Goal: Book appointment/travel/reservation

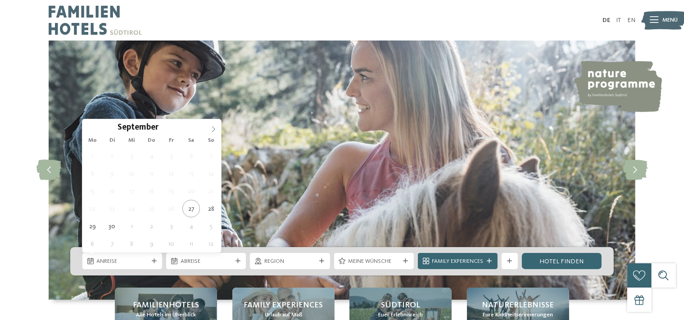
click at [214, 131] on icon at bounding box center [213, 129] width 6 height 6
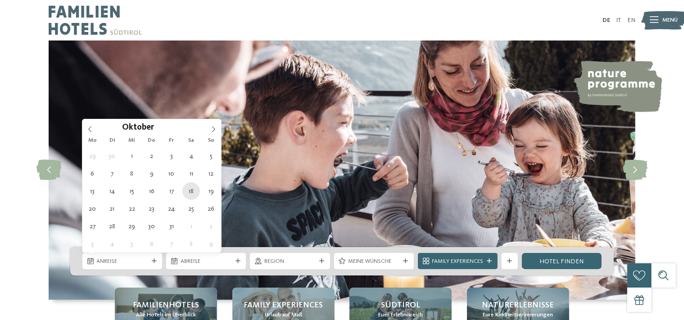
type div "18.10.2025"
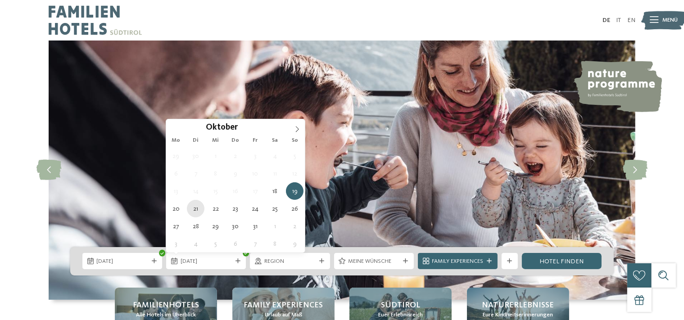
drag, startPoint x: 193, startPoint y: 191, endPoint x: 201, endPoint y: 205, distance: 15.8
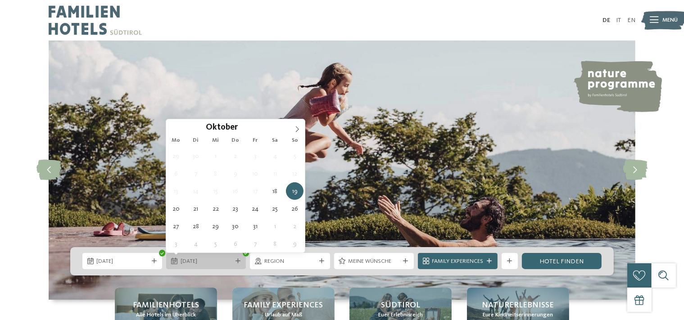
click at [221, 265] on span "19.10.2025" at bounding box center [206, 262] width 51 height 8
type div "24.10.2025"
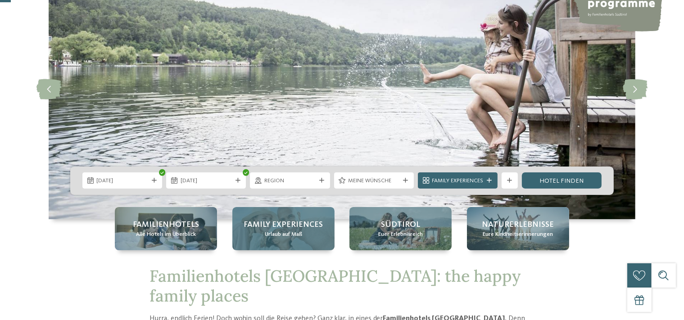
scroll to position [86, 0]
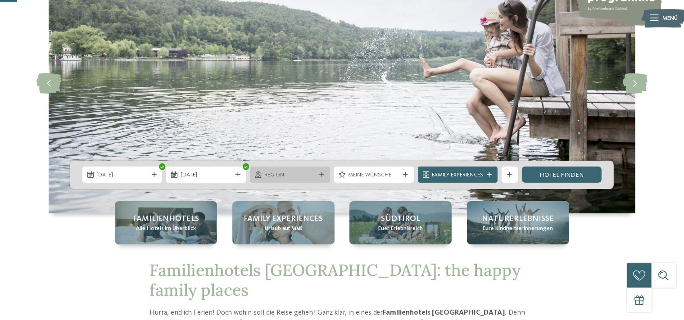
click at [269, 176] on span "Region" at bounding box center [289, 175] width 51 height 8
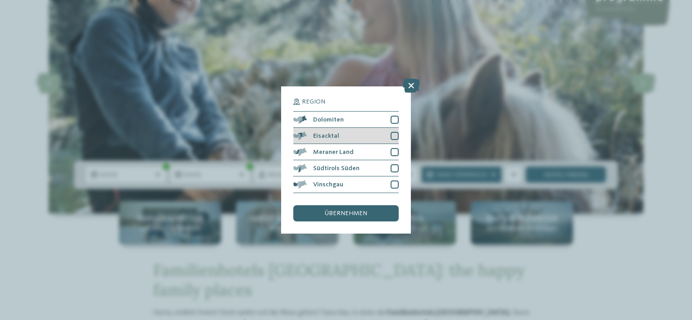
click at [395, 136] on div at bounding box center [395, 136] width 8 height 8
click at [395, 119] on div at bounding box center [395, 120] width 8 height 8
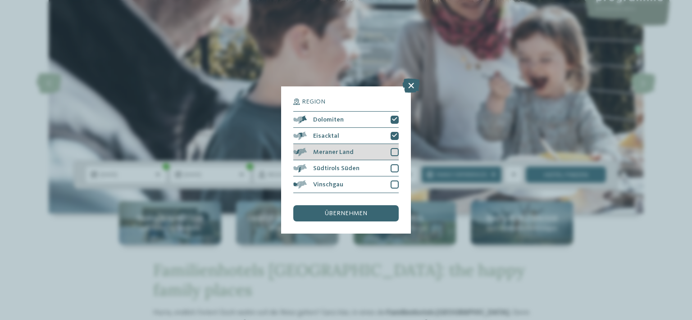
click at [393, 152] on div at bounding box center [395, 152] width 8 height 8
click at [393, 167] on div at bounding box center [395, 168] width 8 height 8
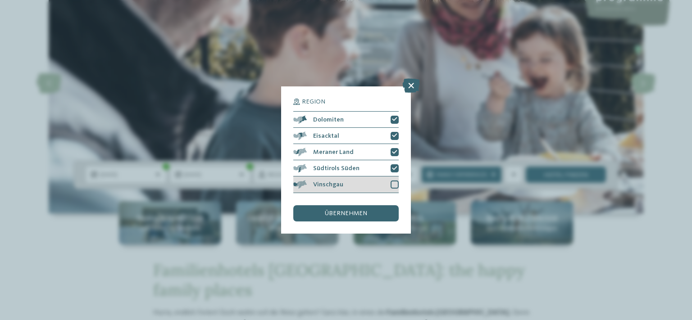
drag, startPoint x: 392, startPoint y: 185, endPoint x: 386, endPoint y: 189, distance: 6.8
click at [392, 186] on div at bounding box center [395, 185] width 8 height 8
click at [369, 214] on div "übernehmen" at bounding box center [345, 213] width 105 height 16
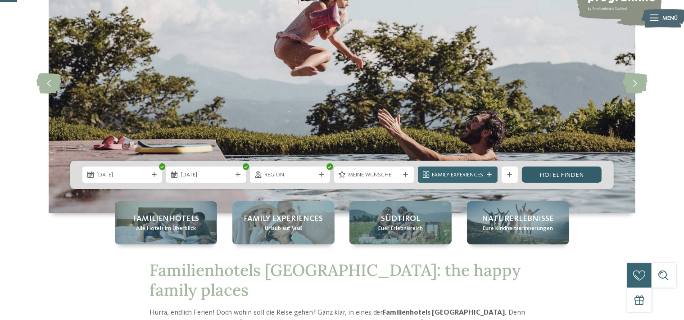
click at [543, 172] on link "Hotel finden" at bounding box center [562, 175] width 80 height 16
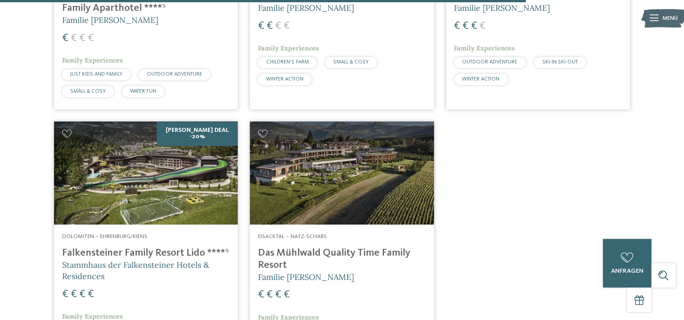
scroll to position [1797, 0]
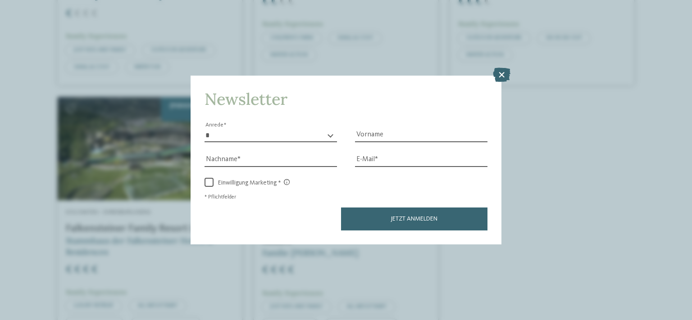
drag, startPoint x: 505, startPoint y: 75, endPoint x: 508, endPoint y: 92, distance: 17.7
click at [505, 75] on icon at bounding box center [502, 75] width 18 height 14
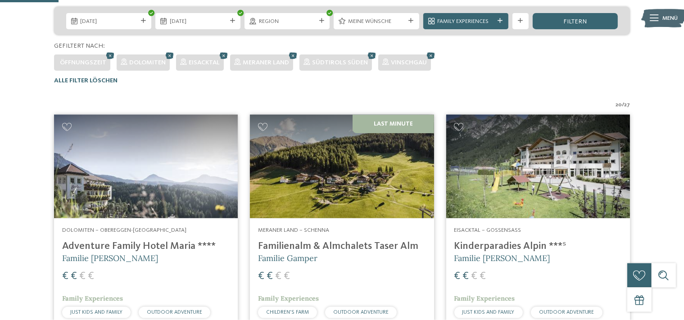
scroll to position [241, 0]
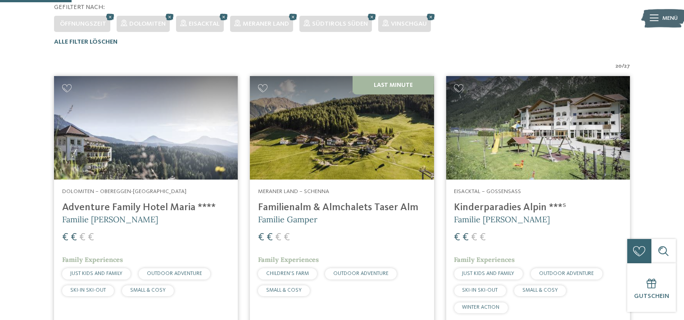
drag, startPoint x: 132, startPoint y: 208, endPoint x: 141, endPoint y: 210, distance: 9.3
click at [134, 208] on h4 "Adventure Family Hotel Maria ****" at bounding box center [146, 208] width 168 height 12
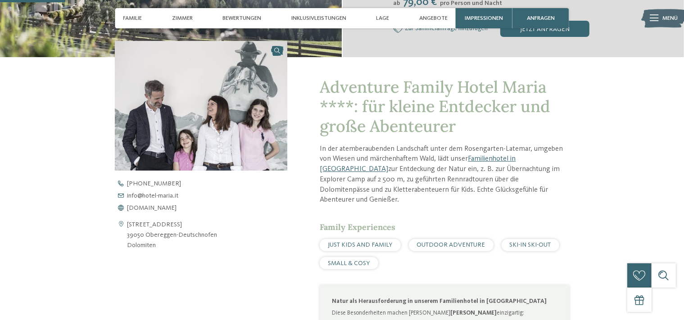
scroll to position [303, 0]
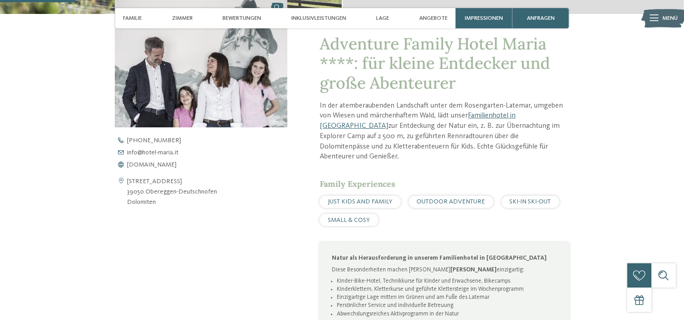
click at [441, 199] on span "OUTDOOR ADVENTURE" at bounding box center [451, 202] width 68 height 6
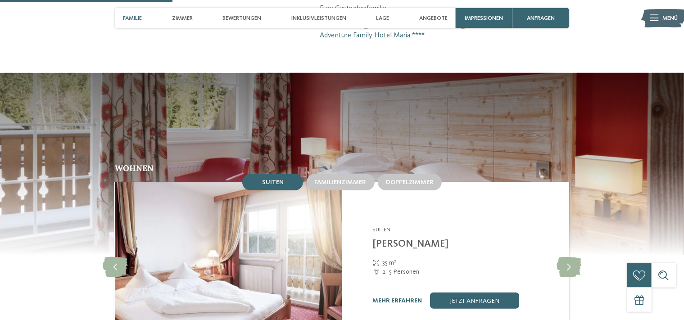
scroll to position [692, 0]
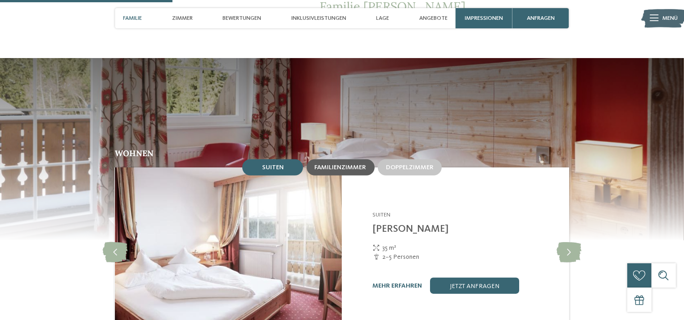
click at [341, 164] on span "Familienzimmer" at bounding box center [341, 167] width 52 height 6
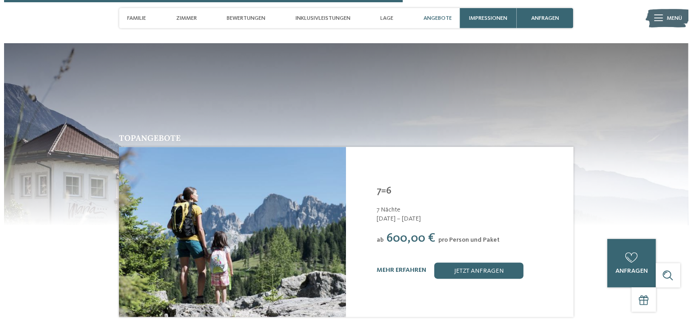
scroll to position [1600, 0]
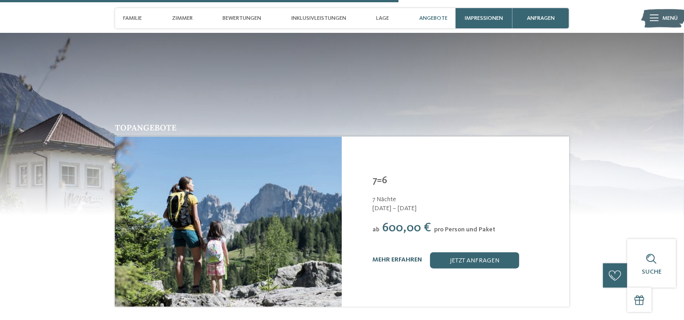
click at [393, 260] on link "mehr erfahren" at bounding box center [398, 260] width 50 height 6
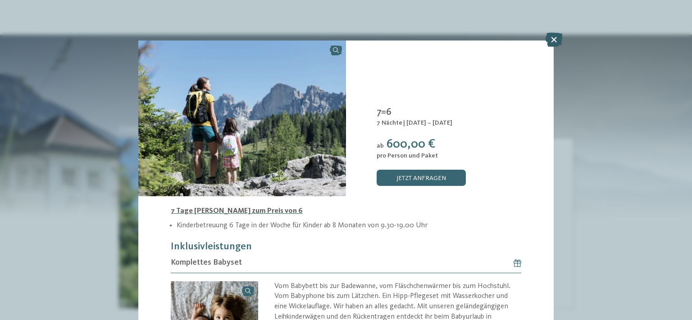
click at [556, 40] on icon at bounding box center [554, 39] width 18 height 14
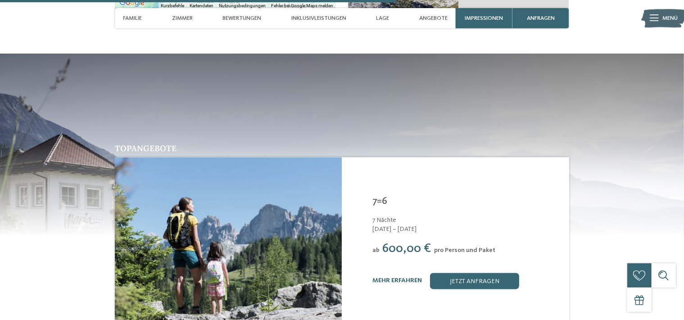
scroll to position [1557, 0]
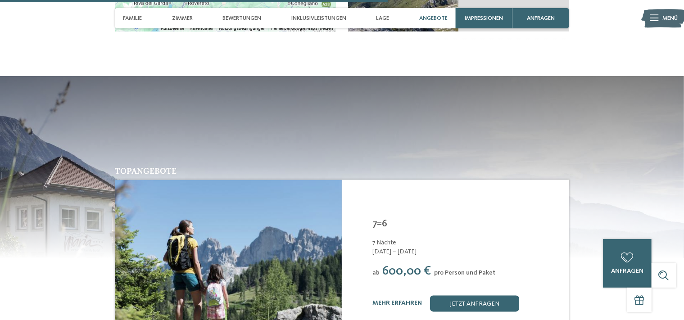
click at [438, 18] on span "Angebote" at bounding box center [433, 18] width 28 height 7
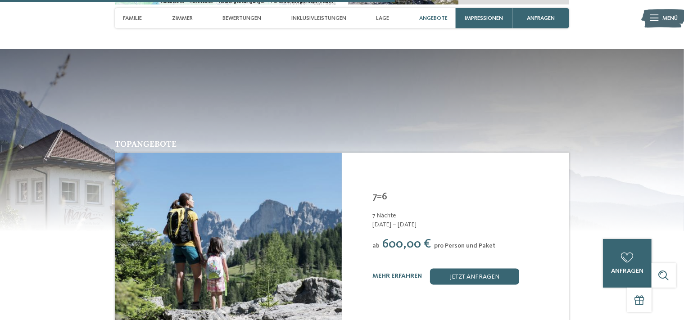
scroll to position [1584, 0]
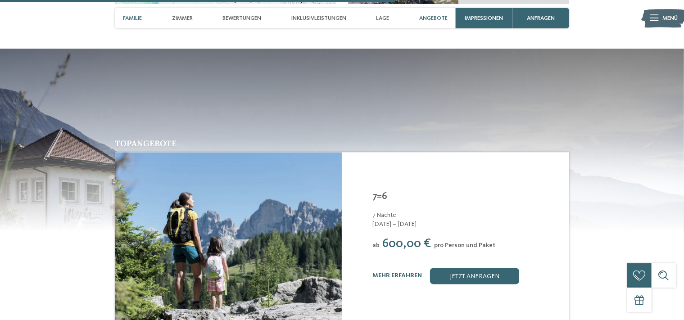
click at [127, 18] on span "Familie" at bounding box center [132, 18] width 19 height 7
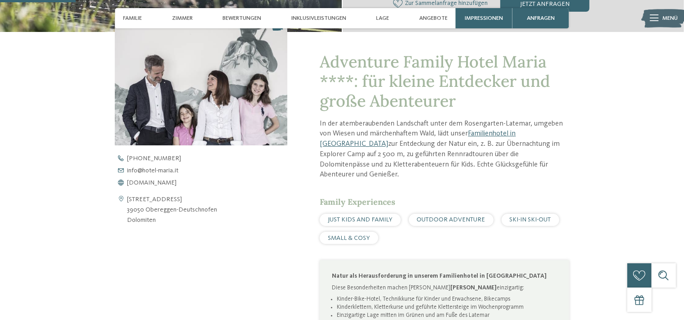
scroll to position [267, 0]
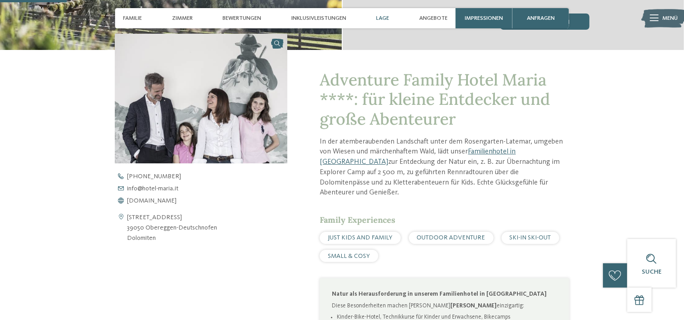
drag, startPoint x: 379, startPoint y: 17, endPoint x: 384, endPoint y: 18, distance: 4.6
click at [380, 17] on span "Lage" at bounding box center [382, 18] width 13 height 7
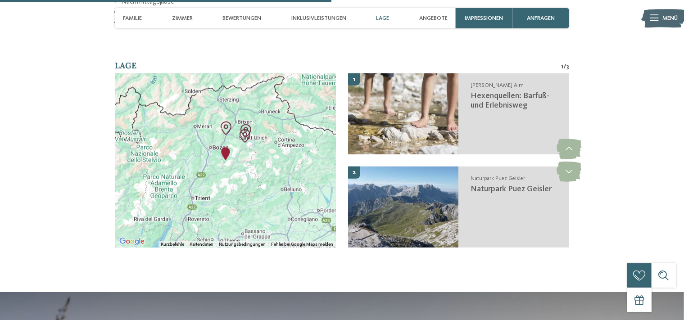
scroll to position [1351, 0]
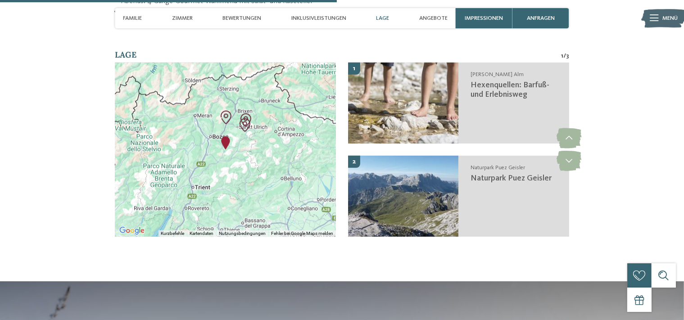
click at [659, 21] on img at bounding box center [663, 18] width 45 height 23
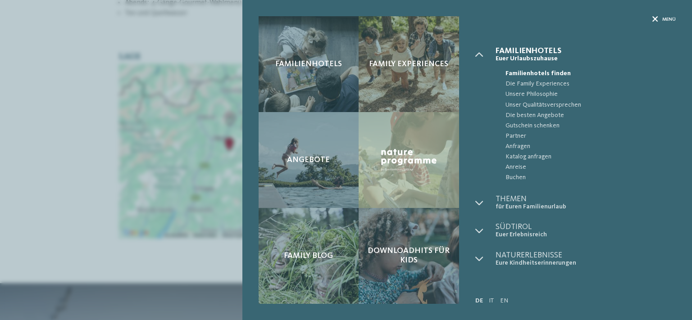
click at [656, 21] on icon at bounding box center [655, 20] width 6 height 6
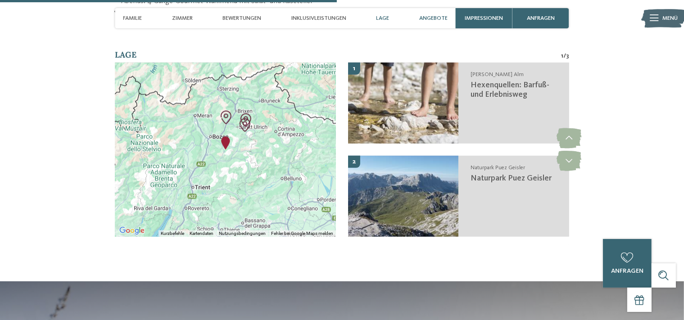
click at [430, 17] on span "Angebote" at bounding box center [433, 18] width 28 height 7
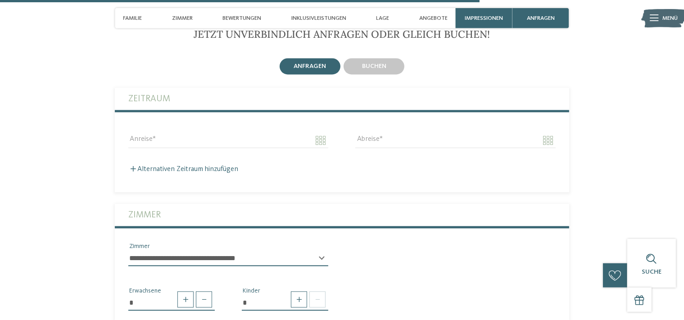
scroll to position [1930, 0]
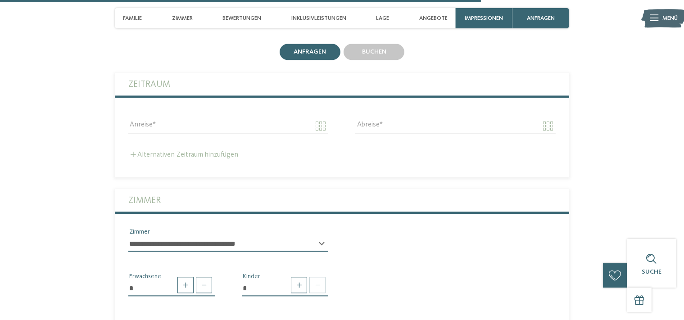
click at [223, 156] on label "Alternativen Zeitraum hinzufügen" at bounding box center [183, 154] width 110 height 7
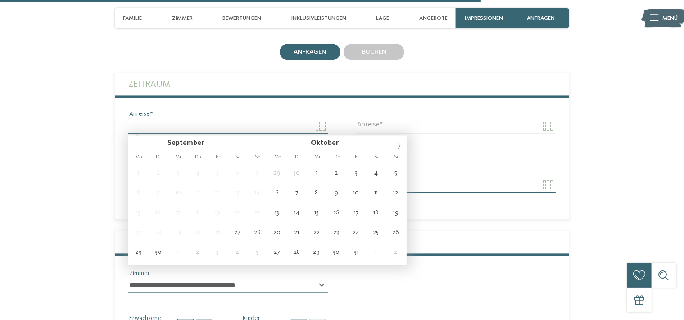
click at [320, 128] on input "Anreise" at bounding box center [228, 125] width 200 height 15
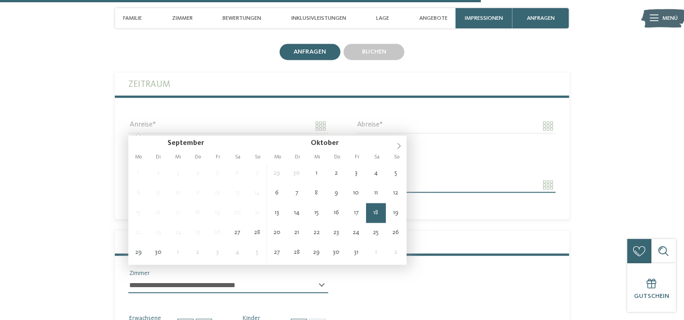
type input "**********"
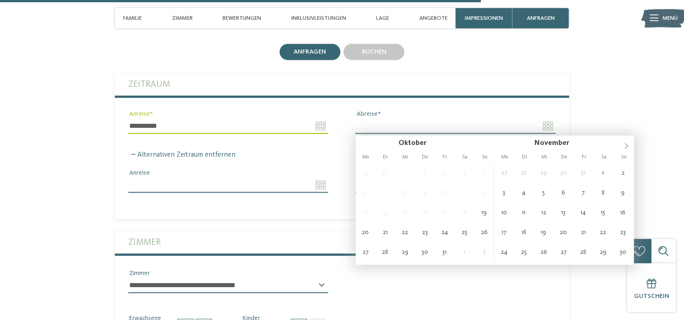
click at [460, 131] on input "Abreise" at bounding box center [455, 125] width 200 height 15
type input "**********"
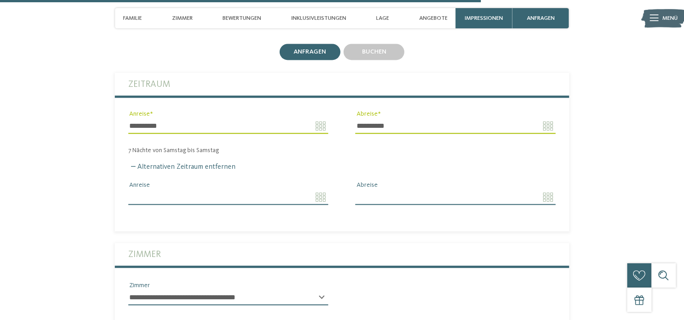
click at [203, 199] on input "Anreise" at bounding box center [228, 197] width 200 height 15
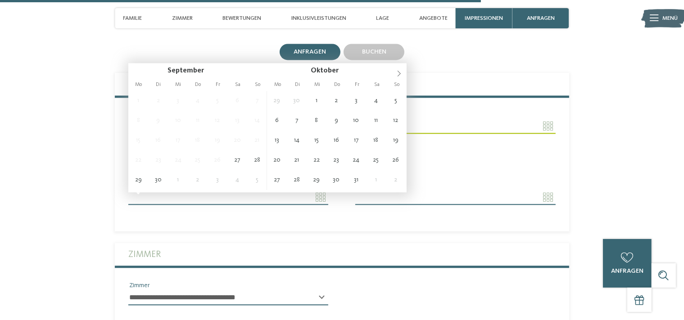
click at [313, 245] on label "Zimmer" at bounding box center [341, 254] width 427 height 23
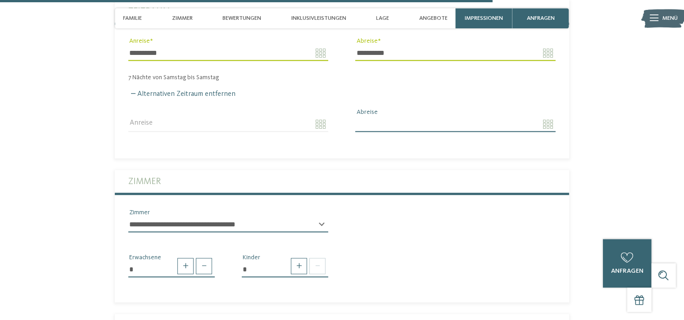
scroll to position [2017, 0]
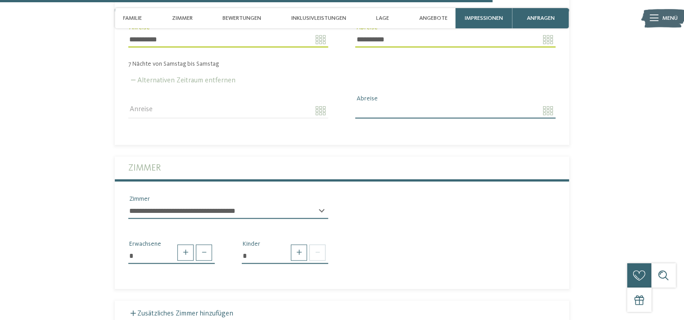
click at [132, 82] on span at bounding box center [133, 79] width 5 height 5
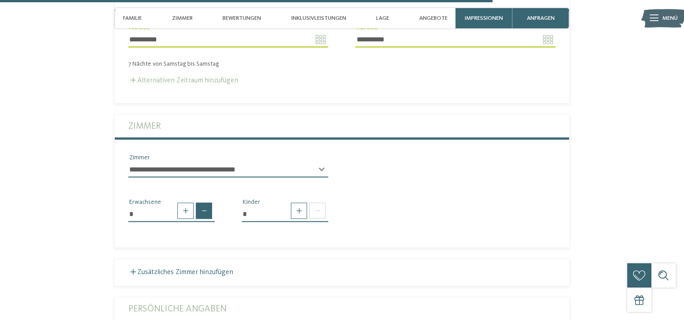
click at [205, 215] on span at bounding box center [204, 211] width 16 height 16
type input "*"
click at [300, 215] on span at bounding box center [299, 211] width 16 height 16
type input "*"
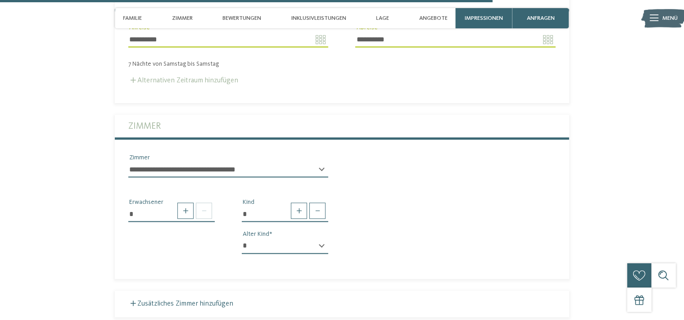
click at [242, 239] on select "* * * * * * * * * * * ** ** ** ** ** ** ** **" at bounding box center [285, 246] width 86 height 15
select select "**"
click option "**" at bounding box center [0, 0] width 0 height 0
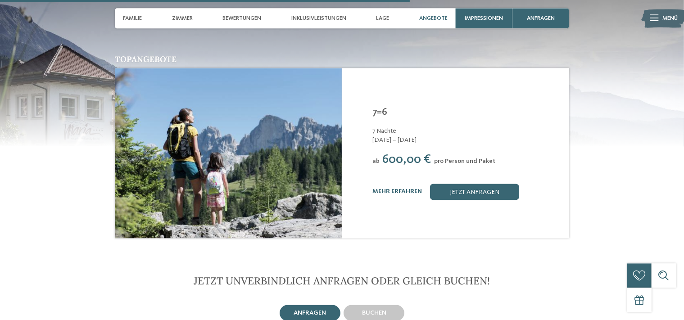
scroll to position [1541, 0]
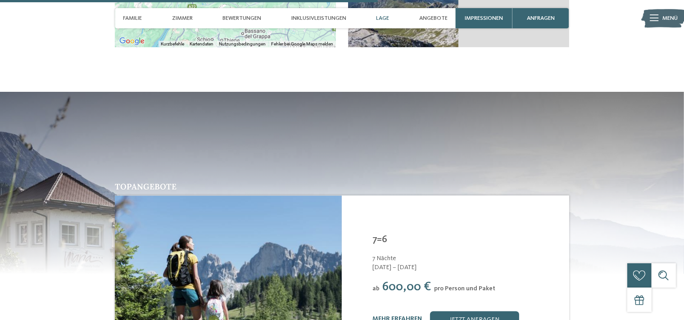
click at [379, 16] on span "Lage" at bounding box center [382, 18] width 13 height 7
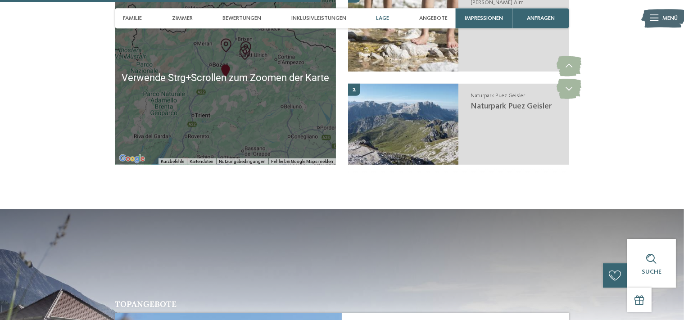
scroll to position [1438, 0]
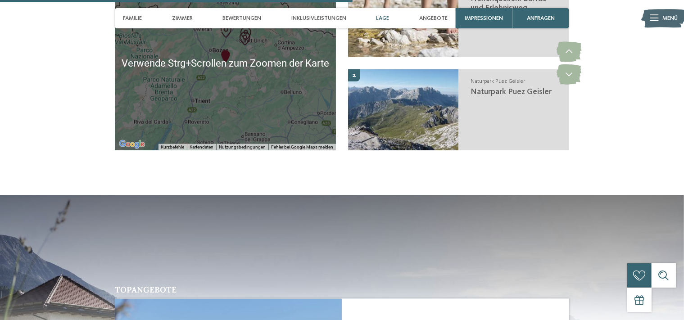
click at [282, 82] on div at bounding box center [225, 63] width 221 height 174
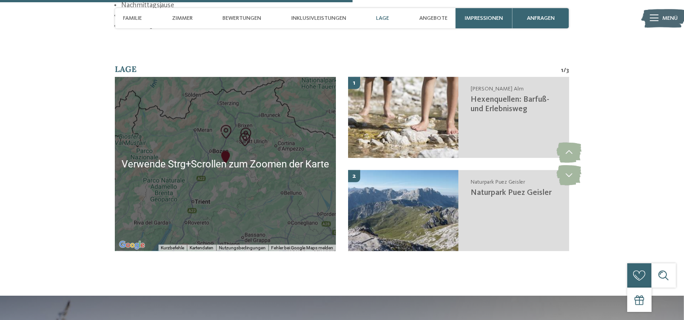
scroll to position [1308, 0]
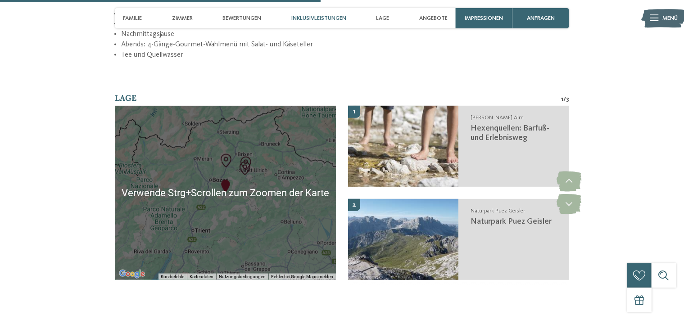
click at [232, 172] on div at bounding box center [225, 193] width 221 height 174
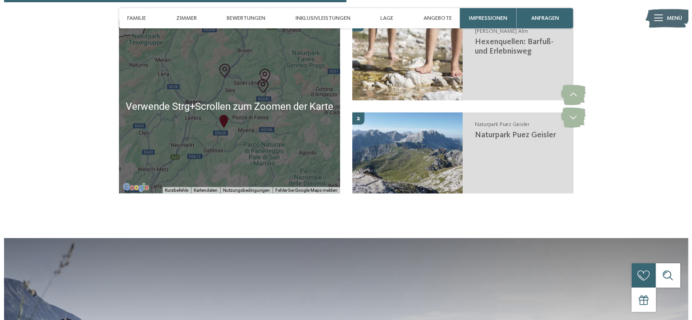
scroll to position [1654, 0]
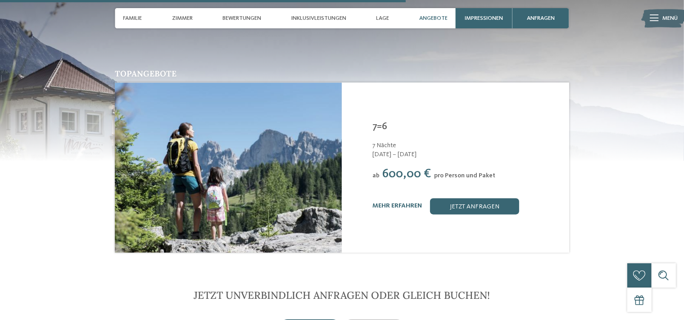
click at [377, 208] on link "mehr erfahren" at bounding box center [398, 206] width 50 height 6
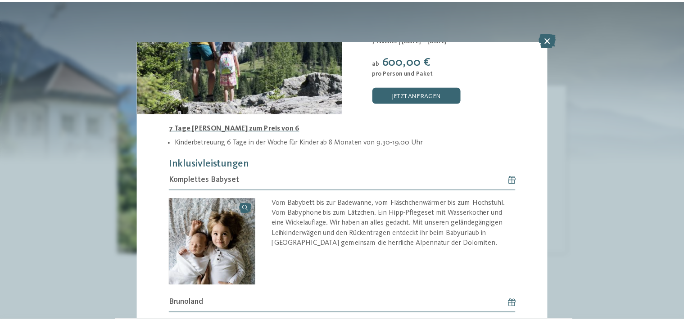
scroll to position [68, 0]
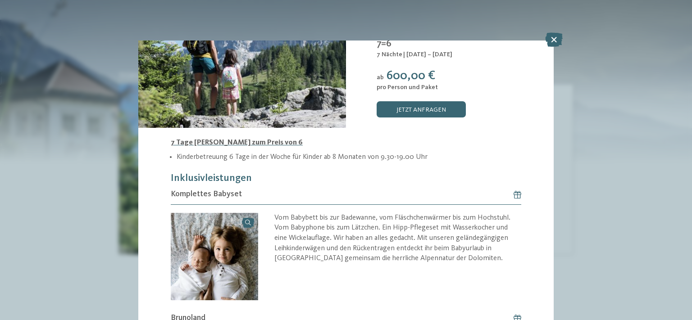
drag, startPoint x: 556, startPoint y: 39, endPoint x: 543, endPoint y: 50, distance: 17.3
click at [557, 39] on icon at bounding box center [554, 39] width 18 height 14
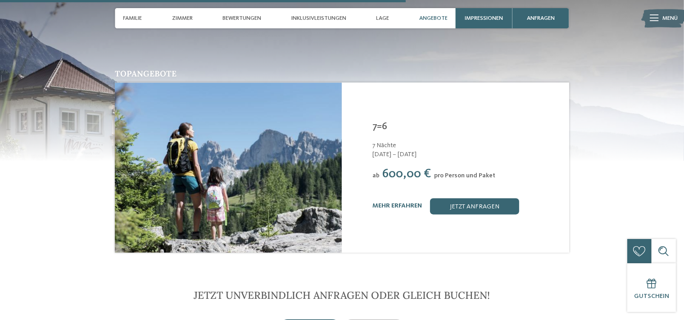
click at [401, 80] on div "Topangebote Adventure Family Hotel Maria **** 7 Nächte ab /" at bounding box center [342, 163] width 552 height 187
